Goal: Task Accomplishment & Management: Complete application form

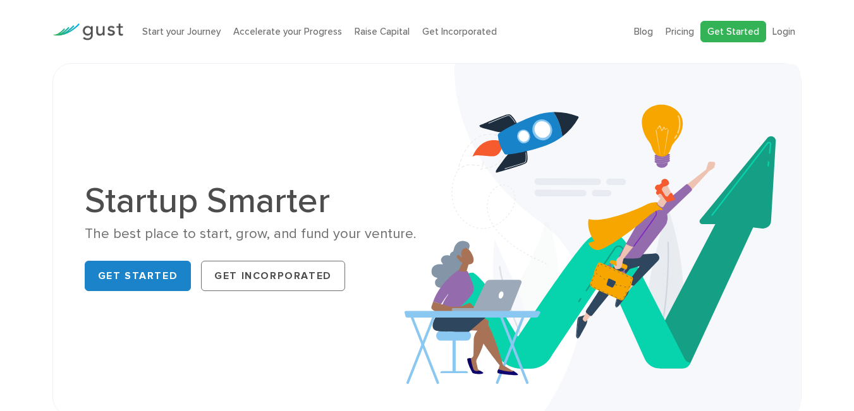
click at [746, 26] on link "Get Started" at bounding box center [733, 32] width 66 height 22
